Goal: Task Accomplishment & Management: Complete application form

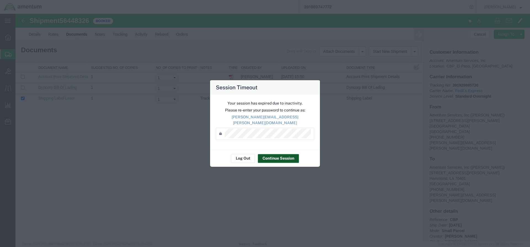
click at [276, 154] on button "Continue Session" at bounding box center [278, 158] width 41 height 9
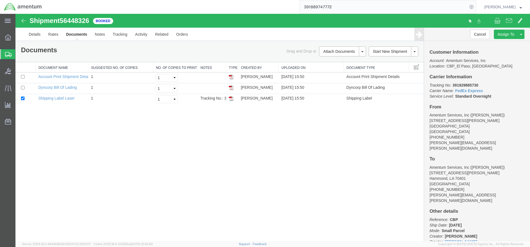
click at [0, 0] on span "Create from Template" at bounding box center [0, 0] width 0 height 0
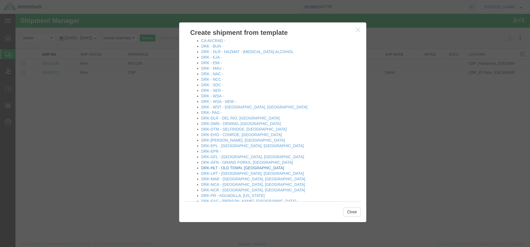
scroll to position [83, 0]
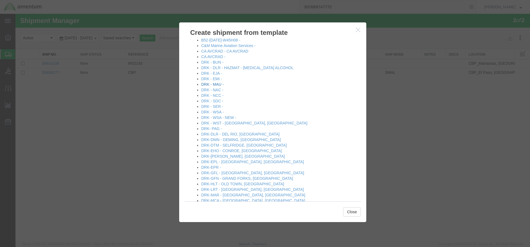
click at [221, 85] on link "DRK - MAU -" at bounding box center [212, 84] width 23 height 4
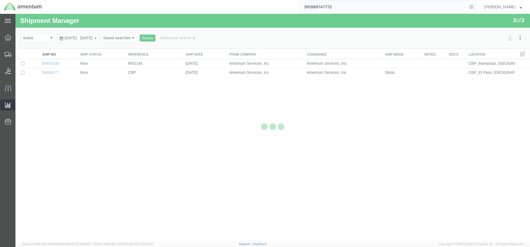
select select "49831"
select select "49923"
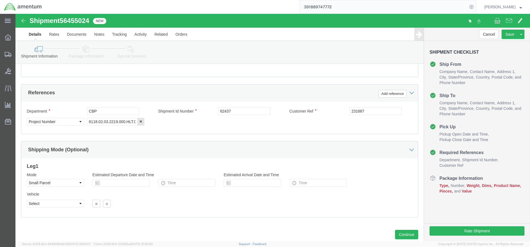
scroll to position [230, 0]
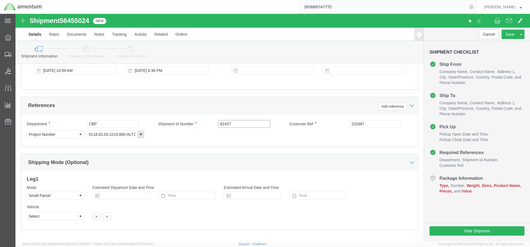
click input "62437"
type input "94207"
click input "231687"
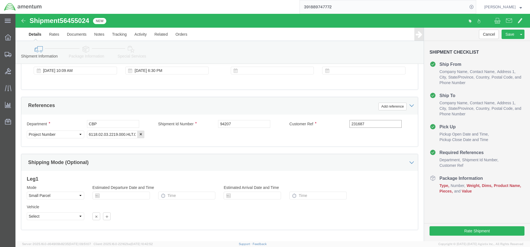
click input "231687"
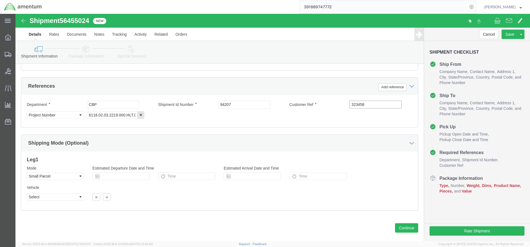
scroll to position [258, 0]
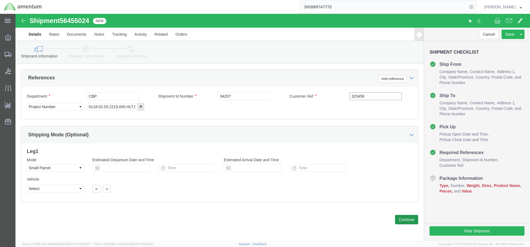
type input "323458"
click button "Continue"
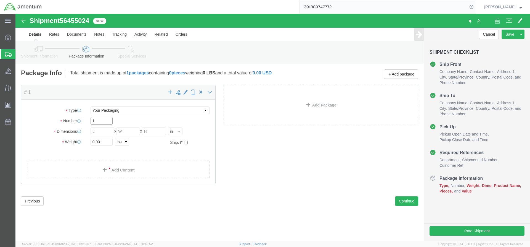
click input "1"
type input "2"
click input "text"
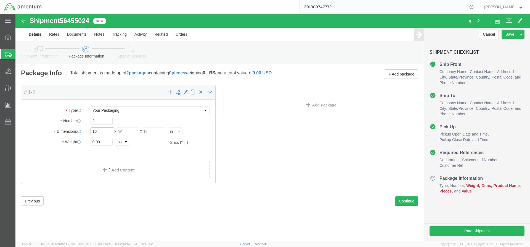
type input "16"
click input "0.00"
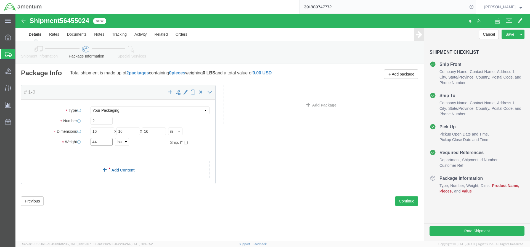
type input "44"
click link "Add Content"
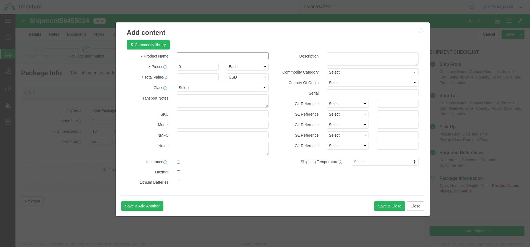
click input "text"
type input "s"
type input "SHOP ITEMS"
click input "0"
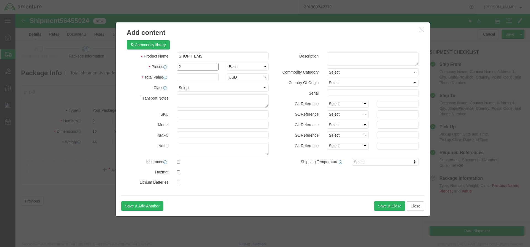
type input "2"
click input "text"
type input "100"
click textarea
type textarea "WINDSHIELD TOWELS"
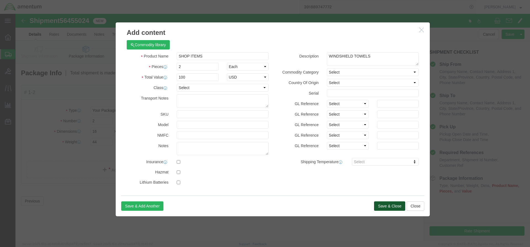
click button "Save & Close"
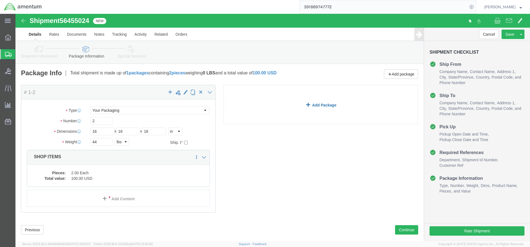
click link "Add Package"
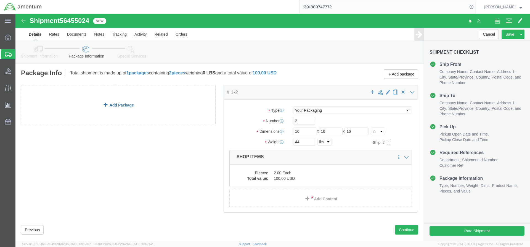
click link "Add Package"
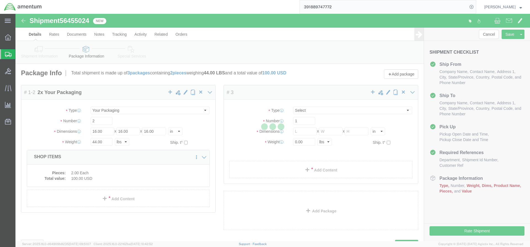
select select "YRPK"
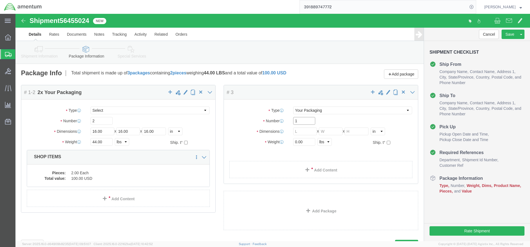
click input "1"
type input "2"
click input "text"
click dd "2.00 Each"
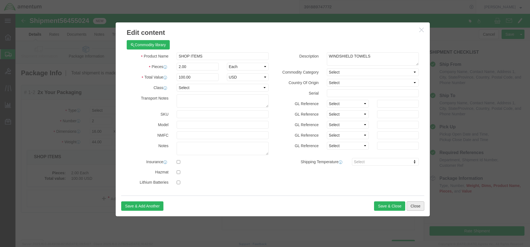
click button "Close"
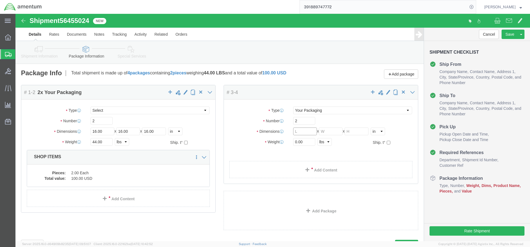
click input "text"
click span
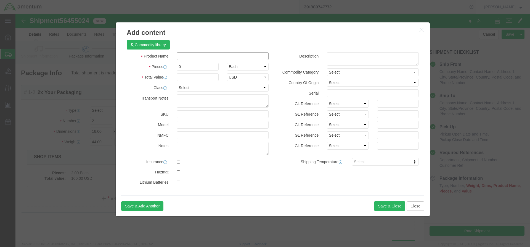
click input "text"
type input "SHOP ITEMS"
click input "0"
type input "2"
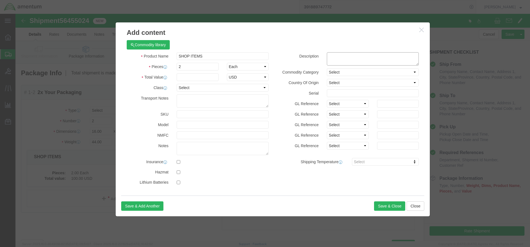
click textarea
type textarea "ULTRA WIPES"
click input "text"
type input "50"
click button "Save & Close"
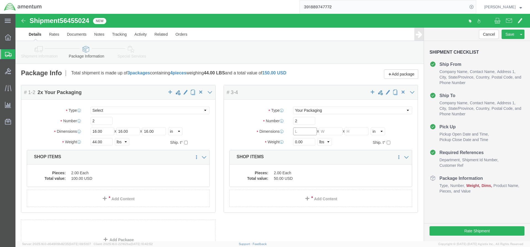
click input "text"
type input "14.5"
type input "13"
type input "8"
click input "0.00"
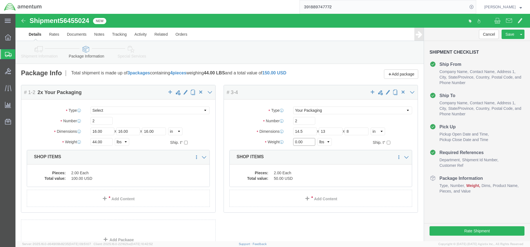
click input "0.00"
type input "18"
click dd "2.00 Each"
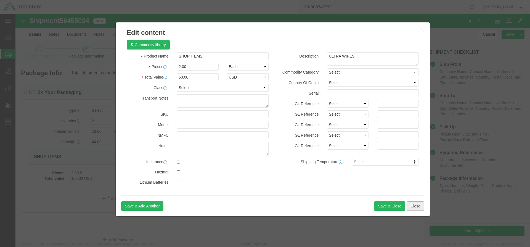
click button "Close"
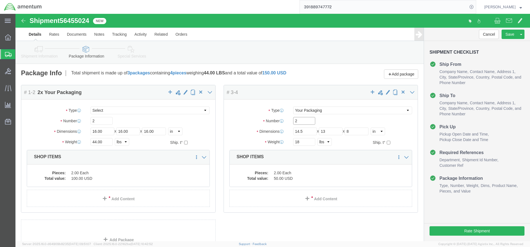
click input "2"
type input "1"
click input "14.5"
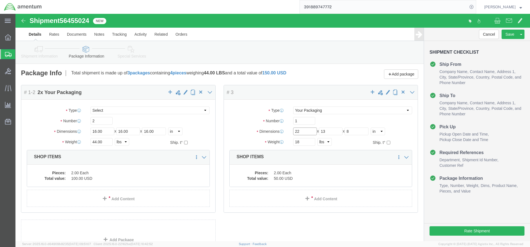
type input "22"
type input "15"
click input "18"
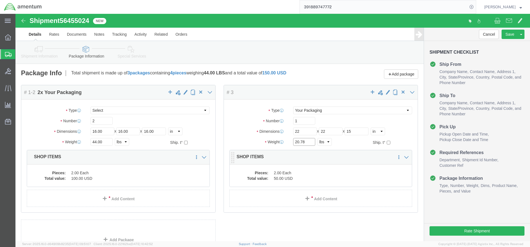
type input "20.78"
click dd "2.00 Each"
click div
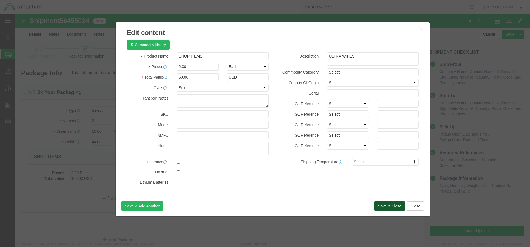
click button "Save & Close"
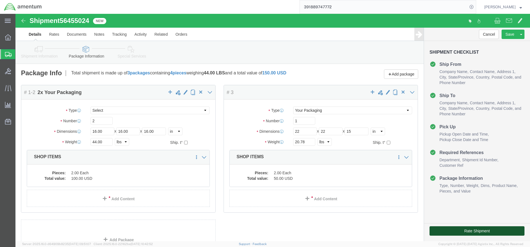
click button "Rate Shipment"
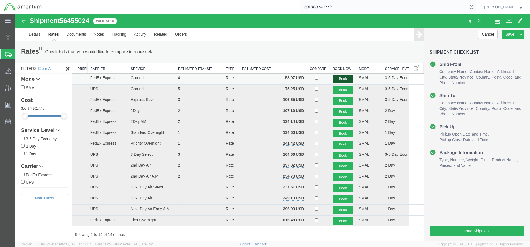
click at [335, 78] on button "Book" at bounding box center [343, 79] width 21 height 8
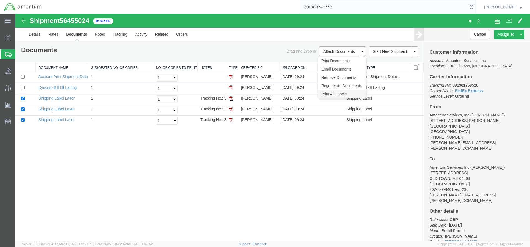
click at [340, 93] on link "Print All Labels" at bounding box center [342, 94] width 48 height 8
click at [330, 93] on link "Print All Labels" at bounding box center [342, 94] width 48 height 8
